Goal: Information Seeking & Learning: Find specific fact

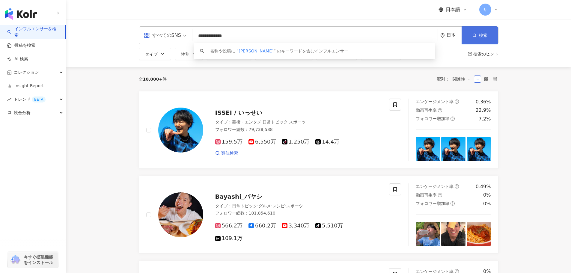
type input "**********"
click at [476, 36] on icon "button" at bounding box center [474, 35] width 4 height 4
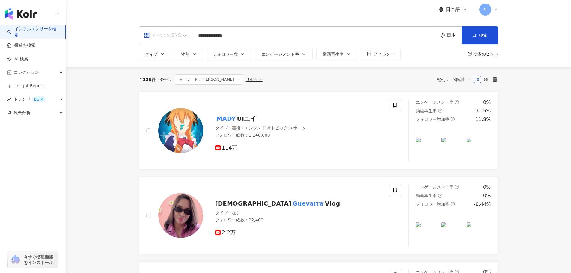
click at [183, 38] on span "すべてのSNS" at bounding box center [165, 36] width 43 height 10
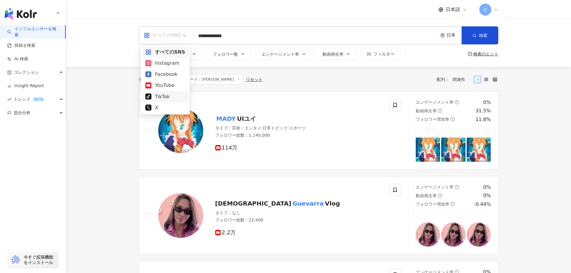
click at [174, 94] on div "TikTok" at bounding box center [165, 96] width 40 height 7
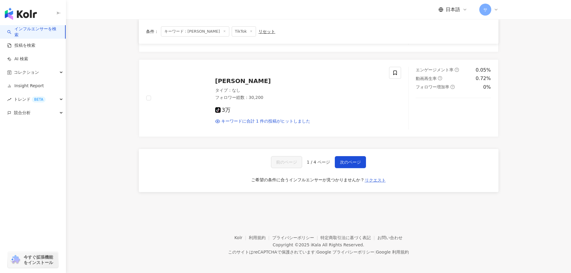
scroll to position [1001, 0]
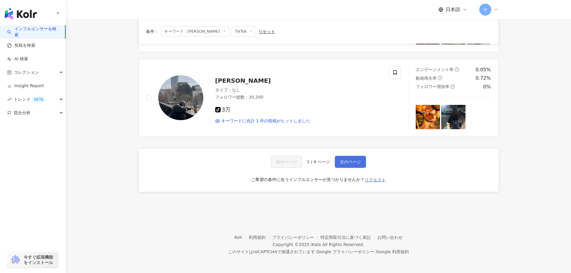
click at [342, 157] on button "次のページ" at bounding box center [350, 162] width 31 height 12
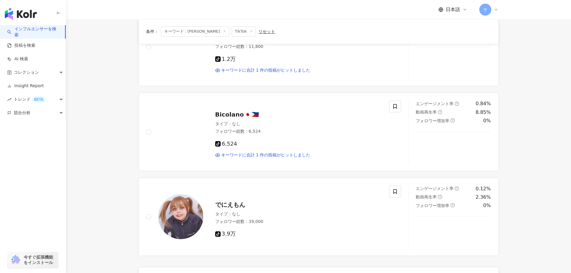
scroll to position [966, 0]
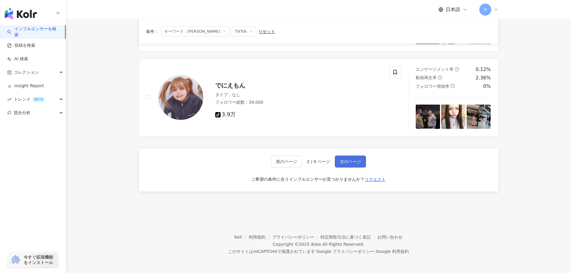
click at [346, 159] on span "次のページ" at bounding box center [350, 161] width 21 height 5
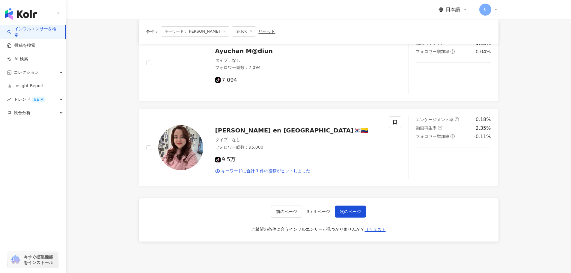
scroll to position [1017, 0]
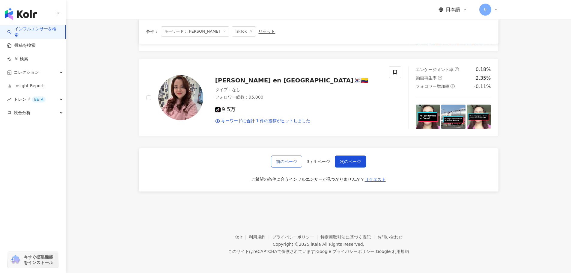
click at [291, 159] on span "前のページ" at bounding box center [286, 161] width 21 height 5
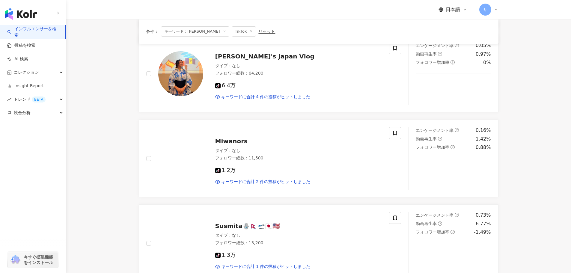
scroll to position [966, 0]
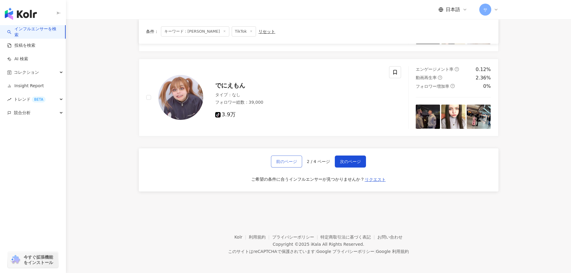
click at [295, 162] on span "前のページ" at bounding box center [286, 161] width 21 height 5
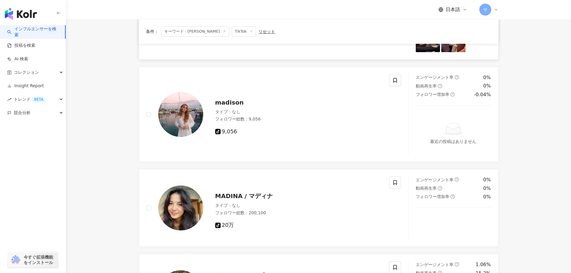
scroll to position [111, 0]
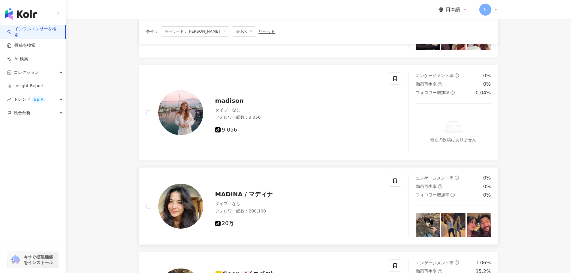
click at [244, 198] on span "MADINA / マディナ" at bounding box center [244, 194] width 58 height 7
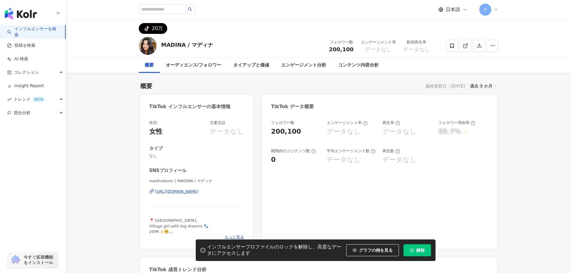
click at [244, 198] on div "madinabonn | MADINA / マディナ [URL][DOMAIN_NAME]" at bounding box center [196, 195] width 95 height 35
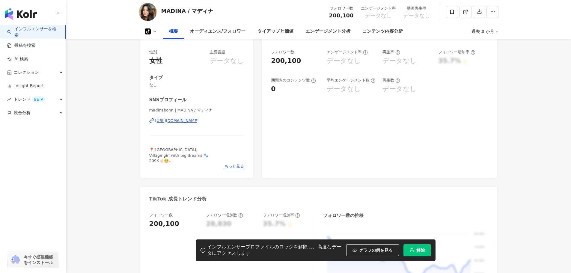
scroll to position [75, 0]
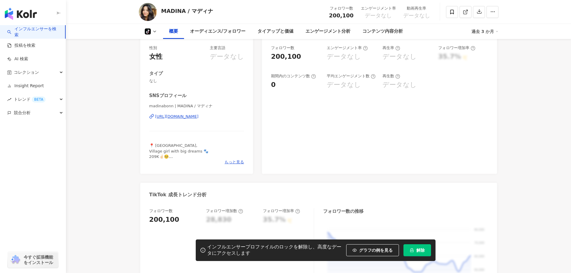
click at [199, 115] on div "[URL][DOMAIN_NAME]" at bounding box center [176, 116] width 43 height 5
